Goal: Navigation & Orientation: Go to known website

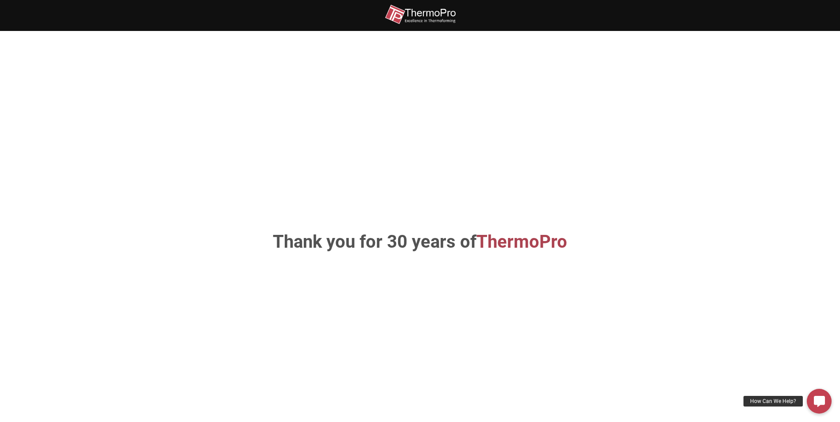
click at [429, 14] on img at bounding box center [420, 14] width 71 height 20
click at [438, 15] on img at bounding box center [420, 14] width 71 height 20
